Goal: Task Accomplishment & Management: Manage account settings

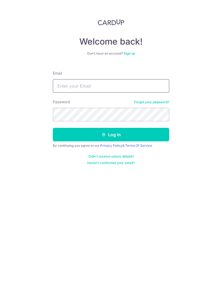
type input "[EMAIL_ADDRESS][DOMAIN_NAME]"
click at [111, 135] on button "Log in" at bounding box center [111, 135] width 116 height 14
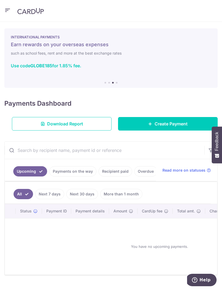
click at [8, 11] on icon "button" at bounding box center [7, 10] width 6 height 7
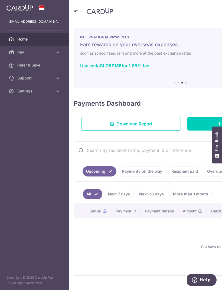
click at [36, 65] on span "Refer & Save" at bounding box center [35, 65] width 36 height 5
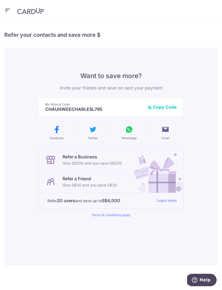
click at [222, 77] on div "× Invite your friends via email To Send Invitations Sample From CardUp Subject …" at bounding box center [111, 156] width 222 height 269
click at [165, 109] on button "Copy Code" at bounding box center [162, 106] width 29 height 5
click at [98, 182] on p "Give S$30 and you save S$30" at bounding box center [90, 185] width 54 height 6
click at [84, 186] on p "Give S$30 and you save S$30" at bounding box center [90, 185] width 54 height 6
